Goal: Information Seeking & Learning: Learn about a topic

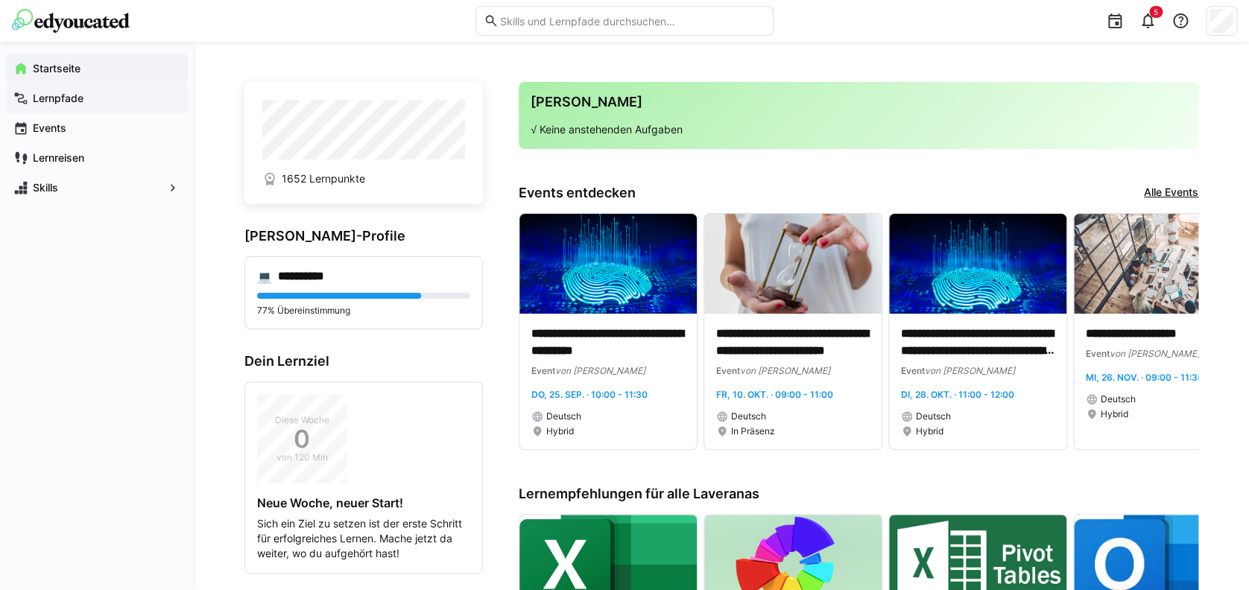
click at [92, 96] on span "Lernpfade" at bounding box center [106, 98] width 150 height 15
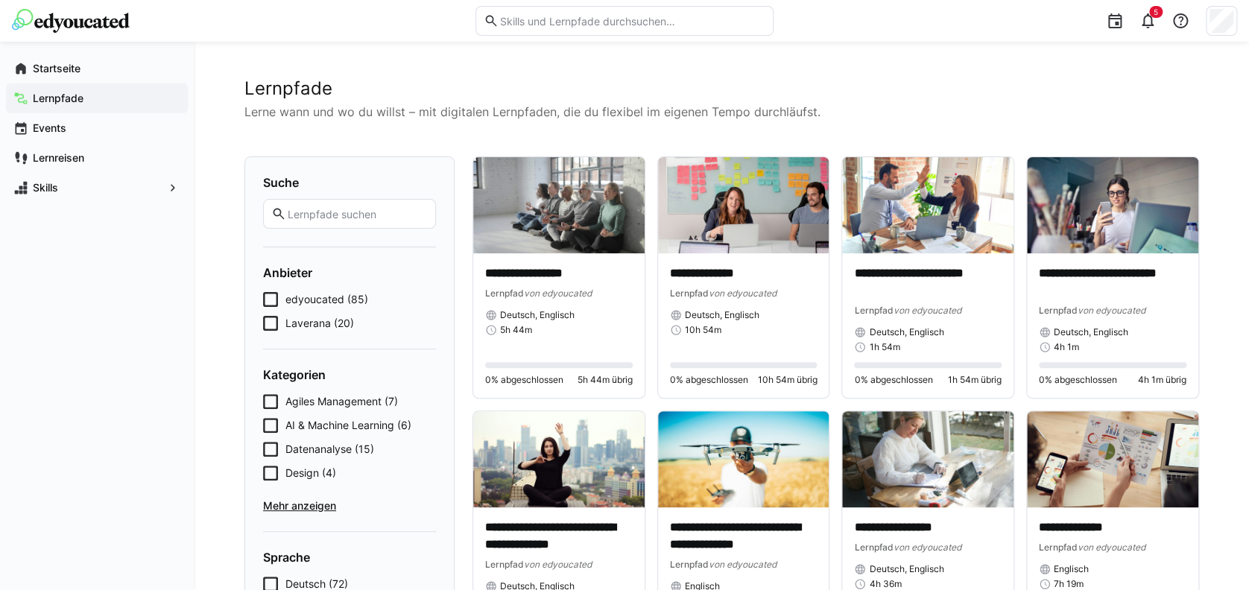
click at [273, 328] on icon at bounding box center [270, 323] width 15 height 15
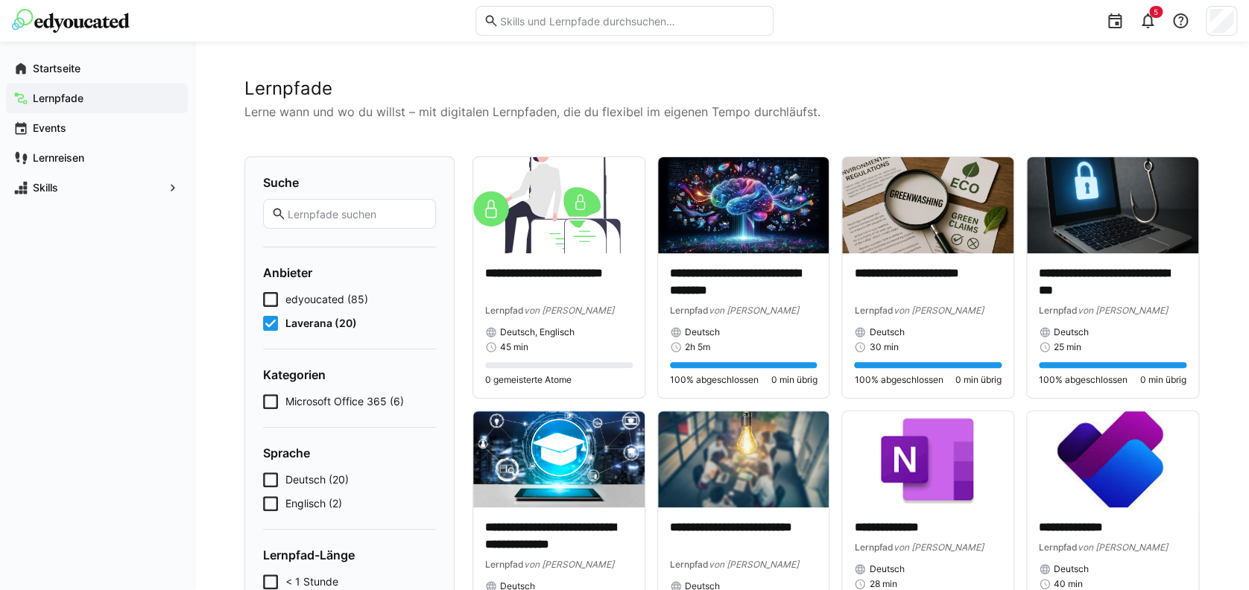
click at [293, 316] on span "Laverana (20)" at bounding box center [321, 323] width 72 height 15
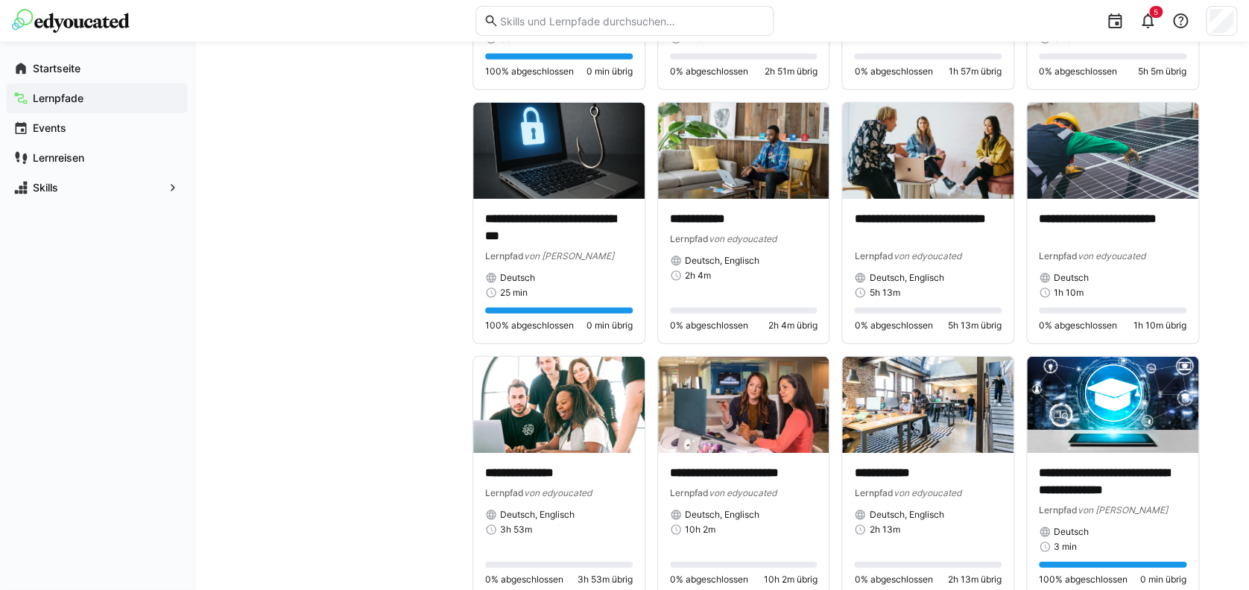
scroll to position [2186, 0]
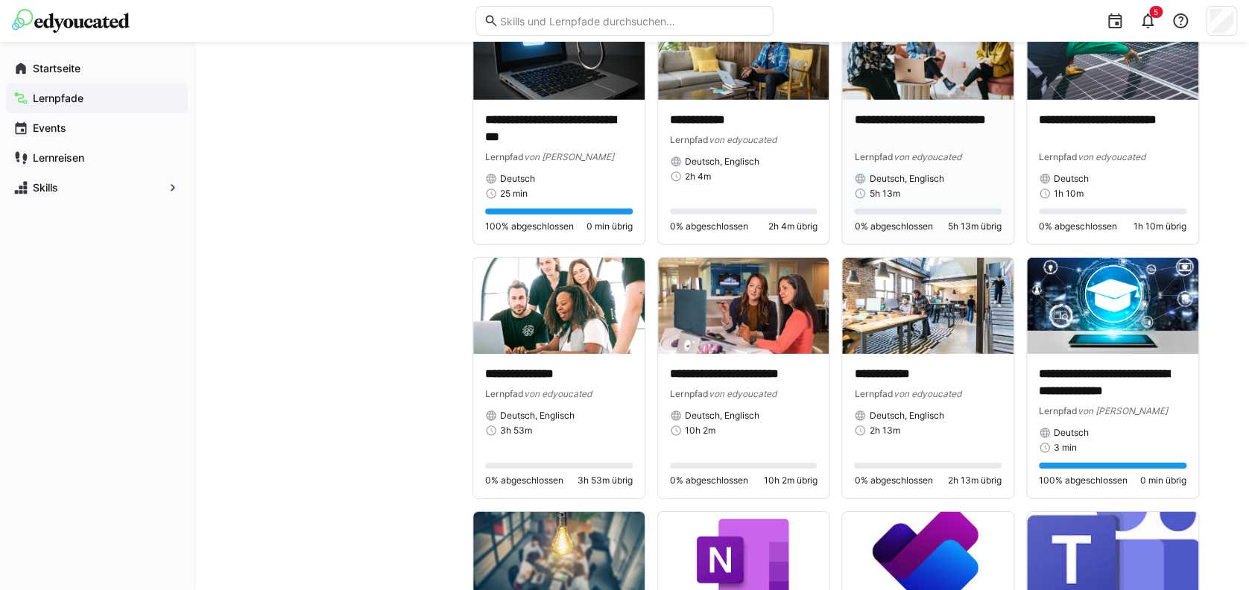
click at [917, 144] on p "**********" at bounding box center [928, 129] width 148 height 34
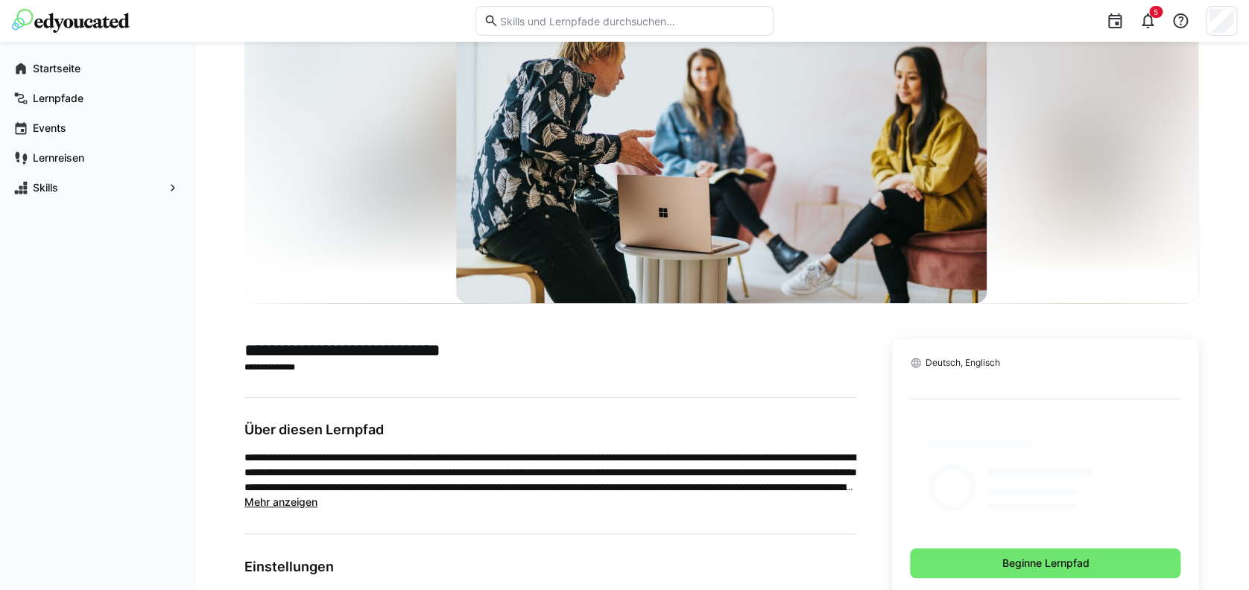
scroll to position [198, 0]
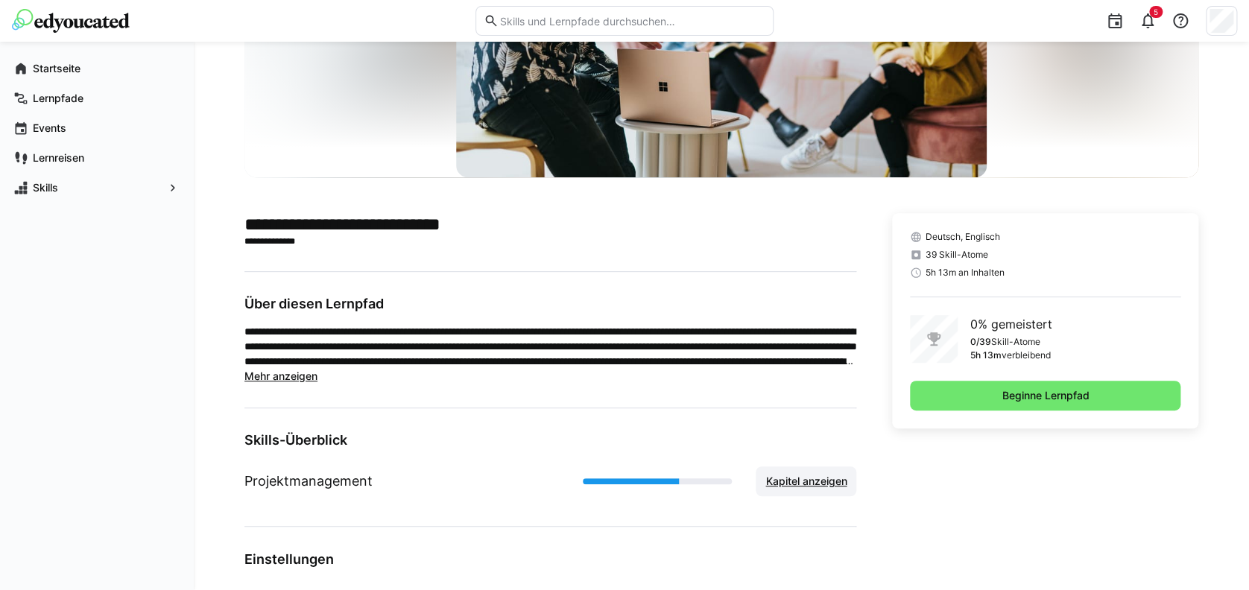
click at [802, 476] on span "Kapitel anzeigen" at bounding box center [806, 481] width 86 height 15
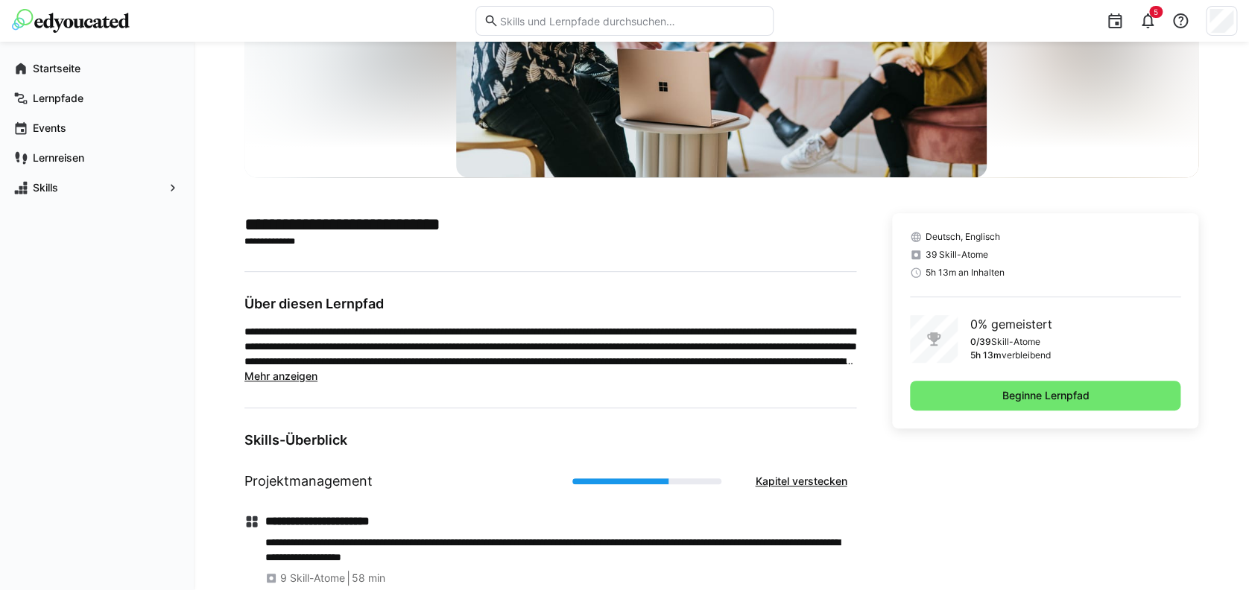
scroll to position [0, 0]
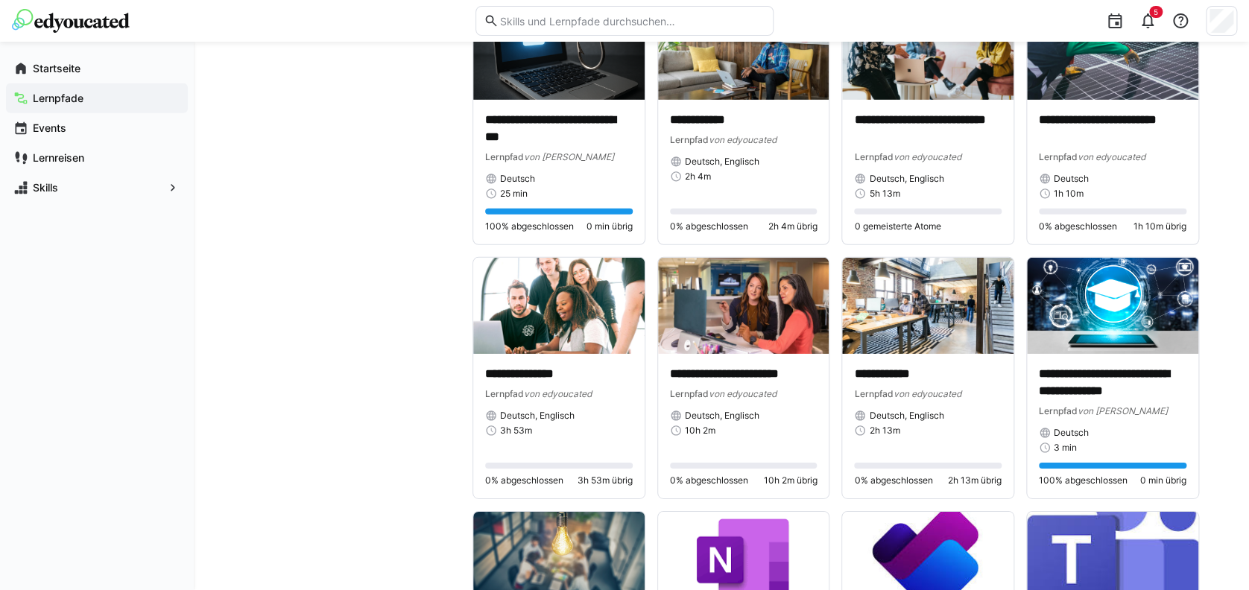
scroll to position [2285, 0]
